Goal: Task Accomplishment & Management: Complete application form

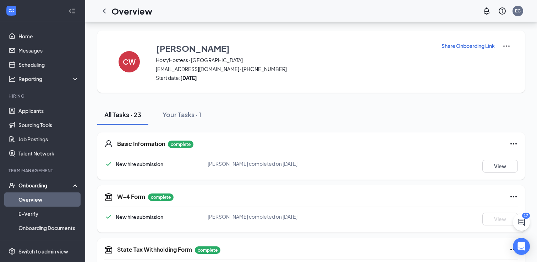
scroll to position [463, 0]
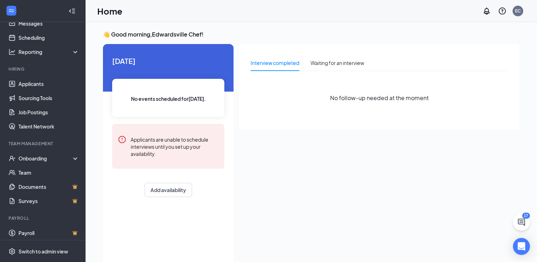
scroll to position [21, 0]
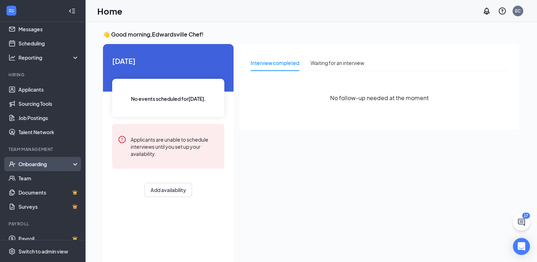
click at [60, 162] on div "Onboarding" at bounding box center [45, 163] width 55 height 7
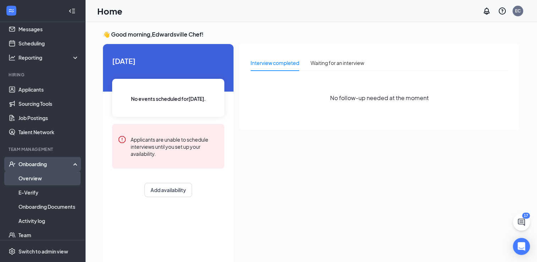
click at [38, 177] on link "Overview" at bounding box center [48, 178] width 61 height 14
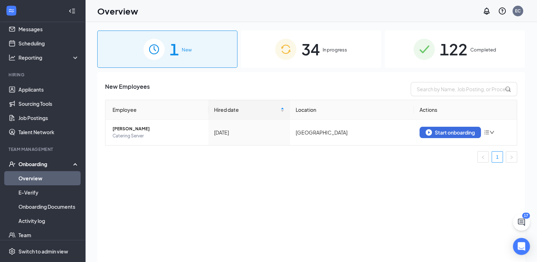
click at [333, 51] on span "In progress" at bounding box center [335, 49] width 24 height 7
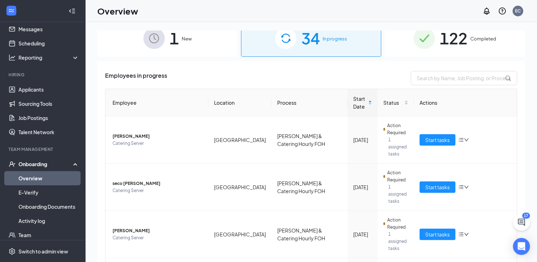
scroll to position [10, 0]
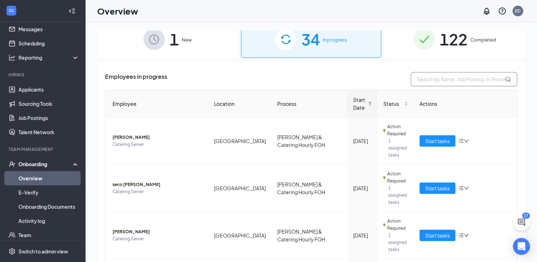
click at [453, 77] on input "text" at bounding box center [464, 79] width 106 height 14
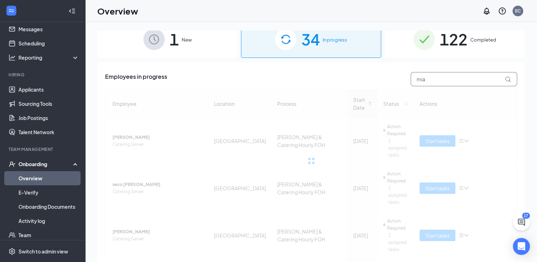
type input "mia"
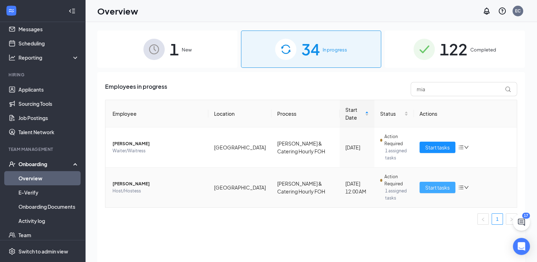
click at [434, 183] on span "Start tasks" at bounding box center [437, 187] width 24 height 8
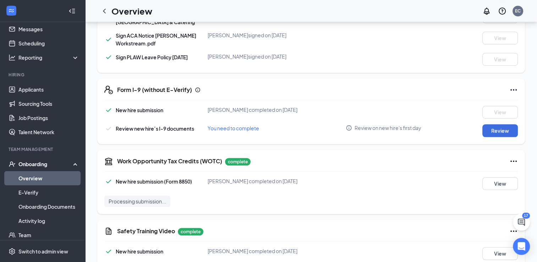
scroll to position [459, 0]
click at [503, 137] on button "Review" at bounding box center [499, 130] width 35 height 13
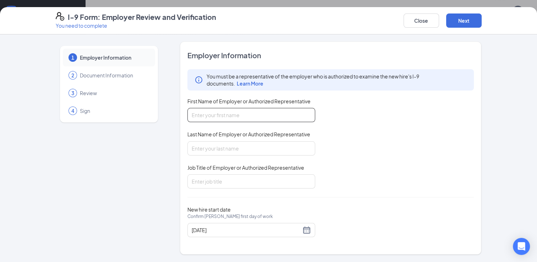
click at [275, 116] on input "First Name of Employer or Authorized Representative" at bounding box center [251, 115] width 128 height 14
click at [338, 127] on div "You must be a representative of the employer who is authorized to examine the n…" at bounding box center [330, 128] width 287 height 119
click at [278, 113] on input "First Name of Employer or Authorized Representative" at bounding box center [251, 115] width 128 height 14
type input "Kay"
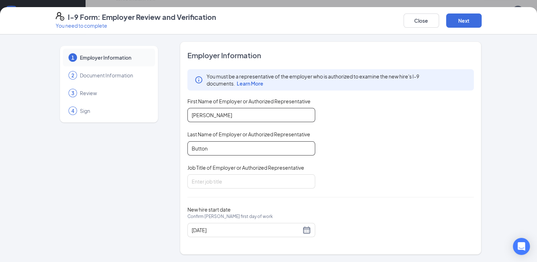
type input "Button"
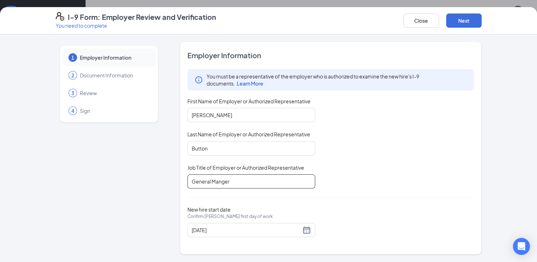
scroll to position [521, 0]
type input "General Manger"
click at [198, 147] on input "Button" at bounding box center [251, 148] width 128 height 14
type input "Batton"
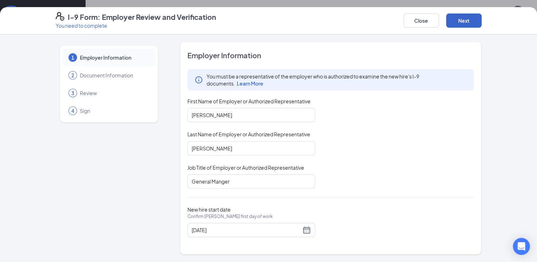
click at [467, 22] on button "Next" at bounding box center [463, 20] width 35 height 14
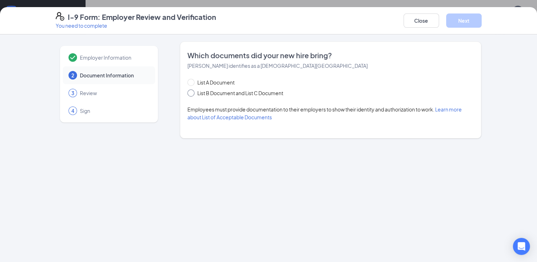
click at [191, 94] on input "List B Document and List C Document" at bounding box center [189, 91] width 5 height 5
radio input "true"
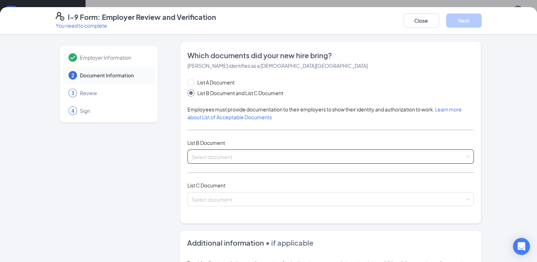
click at [221, 156] on input "search" at bounding box center [328, 155] width 273 height 11
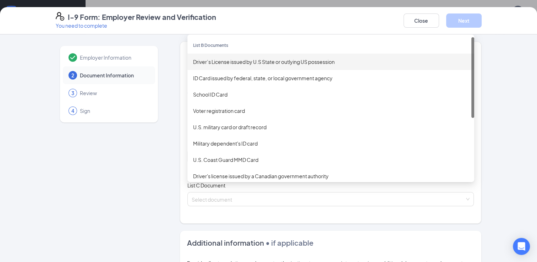
click at [223, 64] on div "Driver’s License issued by U.S State or outlying US possession" at bounding box center [330, 62] width 275 height 8
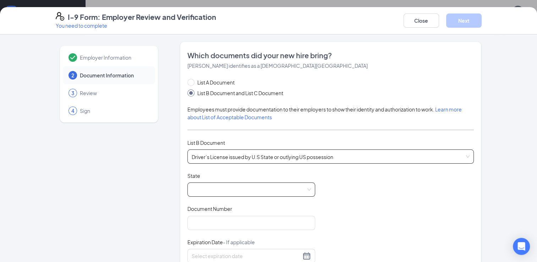
click at [218, 190] on span at bounding box center [251, 189] width 119 height 13
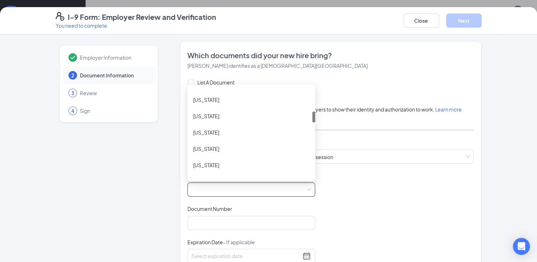
scroll to position [192, 0]
click at [197, 145] on div "Illinois" at bounding box center [251, 148] width 116 height 8
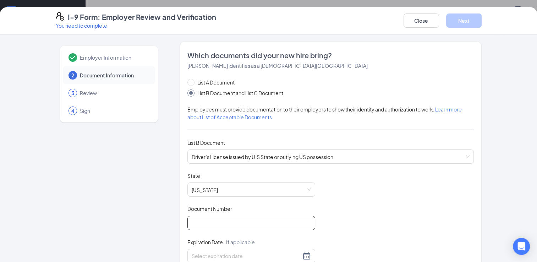
click at [209, 219] on input "Document Number" at bounding box center [251, 223] width 128 height 14
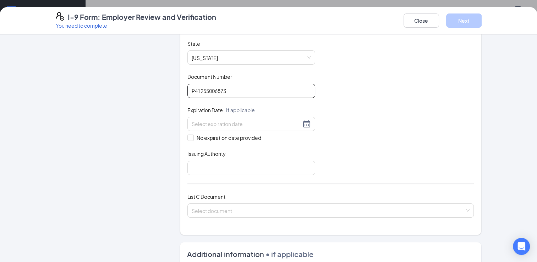
scroll to position [132, 0]
type input "P41255006873"
click at [206, 126] on input at bounding box center [246, 124] width 109 height 8
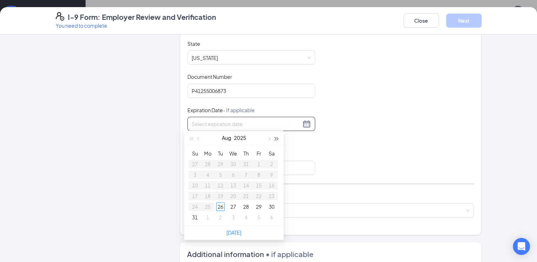
click at [275, 138] on span "button" at bounding box center [277, 139] width 4 height 4
click at [270, 138] on span "button" at bounding box center [269, 139] width 4 height 4
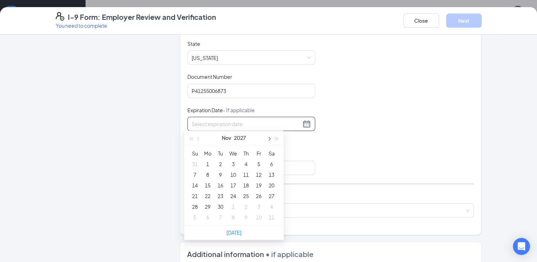
click at [270, 138] on span "button" at bounding box center [269, 139] width 4 height 4
type input "12/11/2027"
type input "12/25/2027"
click at [272, 195] on div "25" at bounding box center [271, 196] width 9 height 9
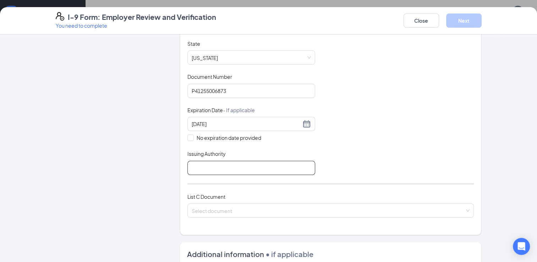
click at [249, 165] on input "Issuing Authority" at bounding box center [251, 168] width 128 height 14
type input "Illinois"
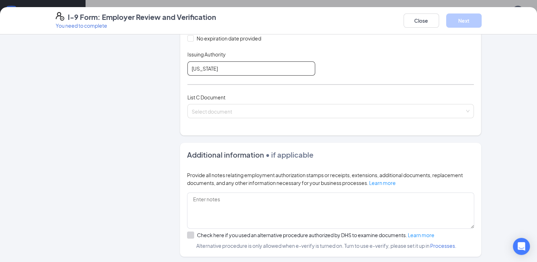
scroll to position [231, 0]
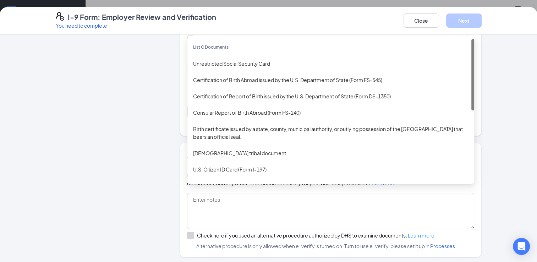
click at [226, 110] on div "Select document List C Documents Unrestricted Social Security Card Certificatio…" at bounding box center [330, 111] width 287 height 14
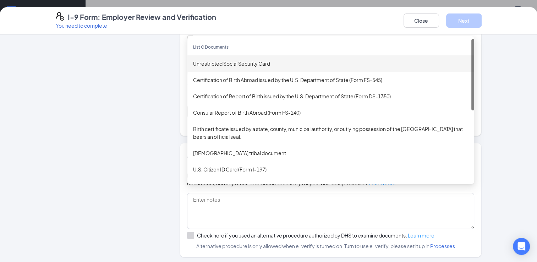
click at [222, 60] on div "Unrestricted Social Security Card" at bounding box center [330, 64] width 275 height 8
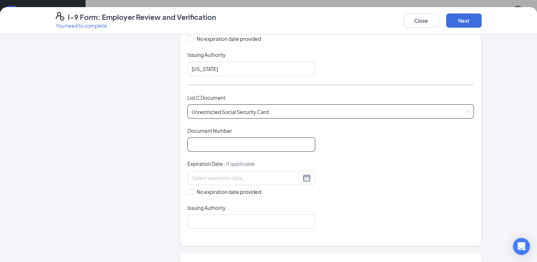
click at [213, 145] on input "Document Number" at bounding box center [251, 144] width 128 height 14
type input "331065355"
click at [187, 190] on input "No expiration date provided" at bounding box center [189, 190] width 5 height 5
checkbox input "true"
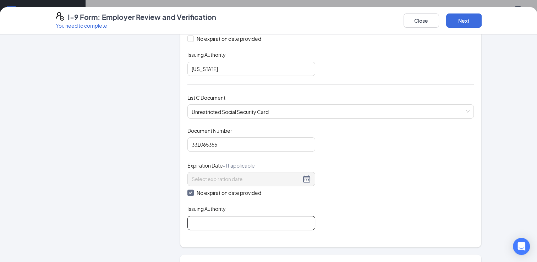
click at [203, 221] on input "Issuing Authority" at bounding box center [251, 223] width 128 height 14
type input "USA"
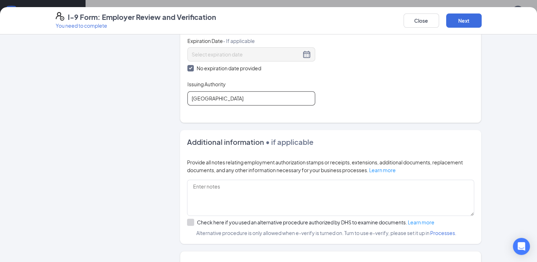
scroll to position [409, 0]
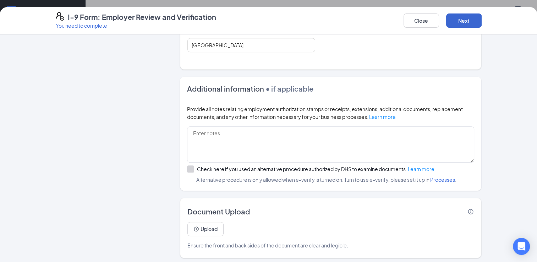
click at [460, 20] on button "Next" at bounding box center [463, 20] width 35 height 14
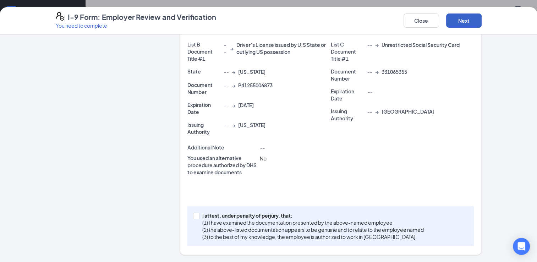
scroll to position [153, 0]
click at [193, 216] on input "I attest, under penalty of perjury, that: (1) I have examined the documentation…" at bounding box center [195, 215] width 5 height 5
checkbox input "true"
click at [466, 22] on button "Next" at bounding box center [463, 20] width 35 height 14
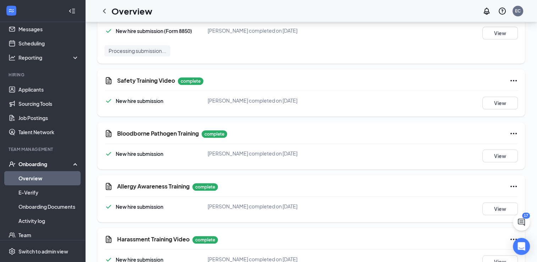
scroll to position [463, 0]
